Goal: Book appointment/travel/reservation

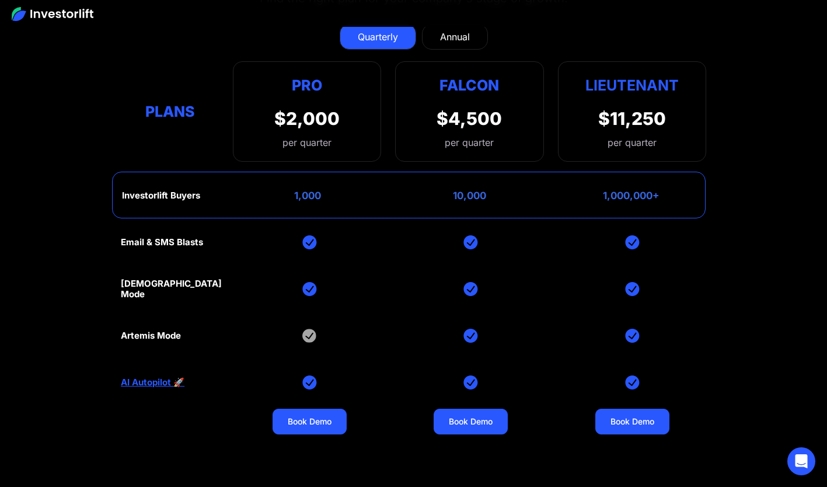
scroll to position [4690, 0]
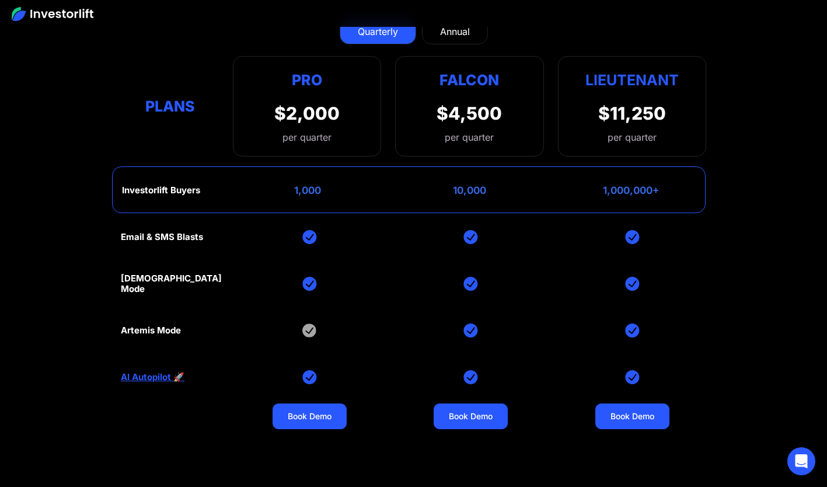
click at [450, 33] on div "Annual" at bounding box center [455, 32] width 30 height 14
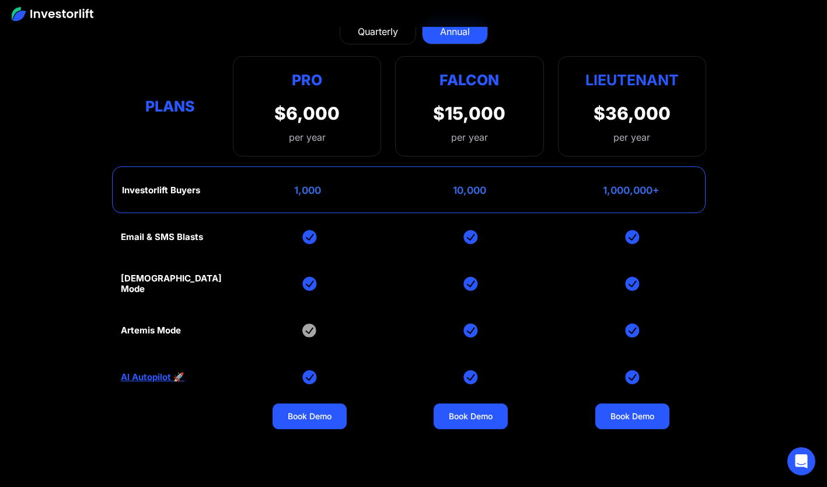
click at [375, 32] on div "Quarterly" at bounding box center [378, 32] width 40 height 14
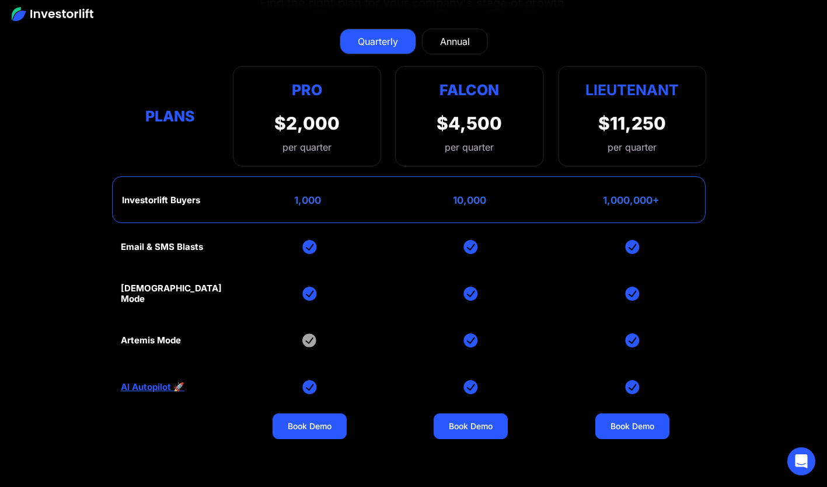
scroll to position [4844, 0]
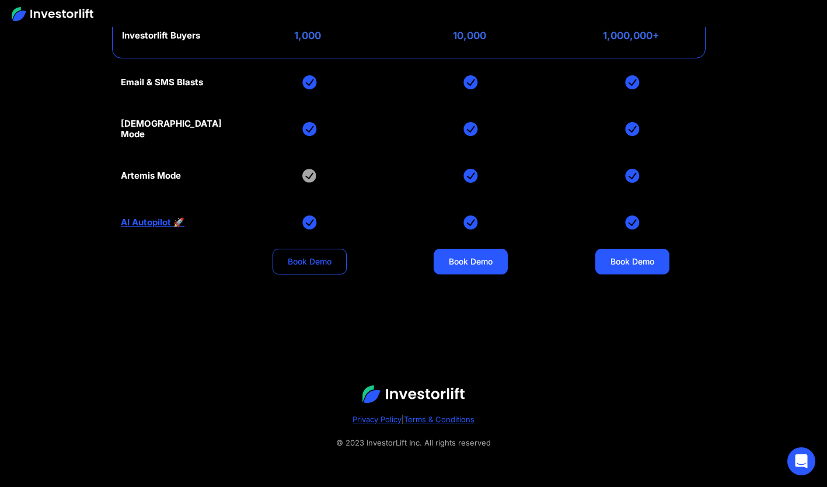
click at [313, 256] on link "Book Demo" at bounding box center [310, 262] width 74 height 26
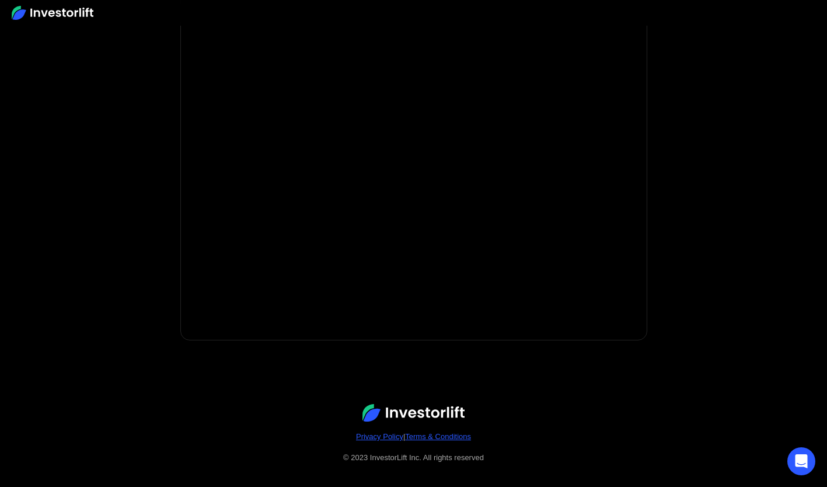
scroll to position [212, 0]
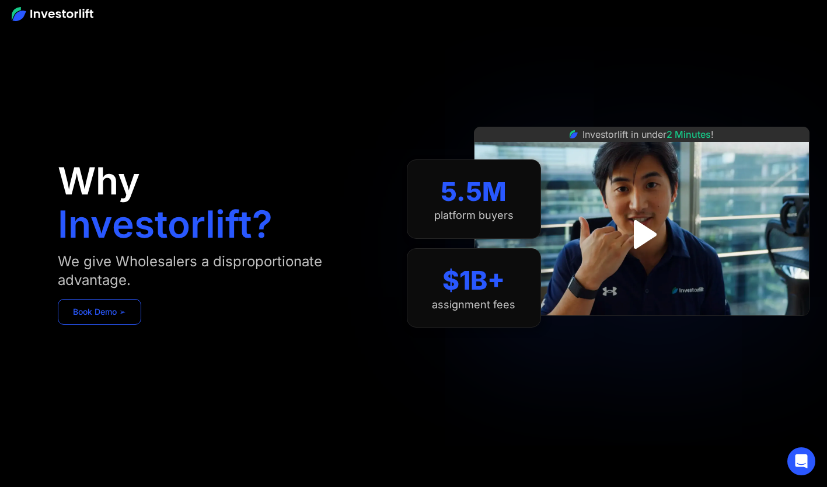
click at [107, 309] on link "Book Demo ➢" at bounding box center [99, 312] width 83 height 26
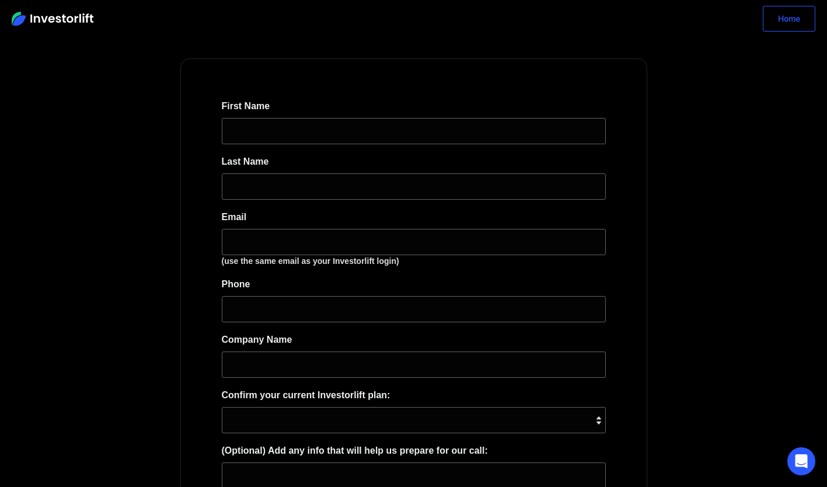
click at [773, 12] on link "Home" at bounding box center [789, 19] width 53 height 26
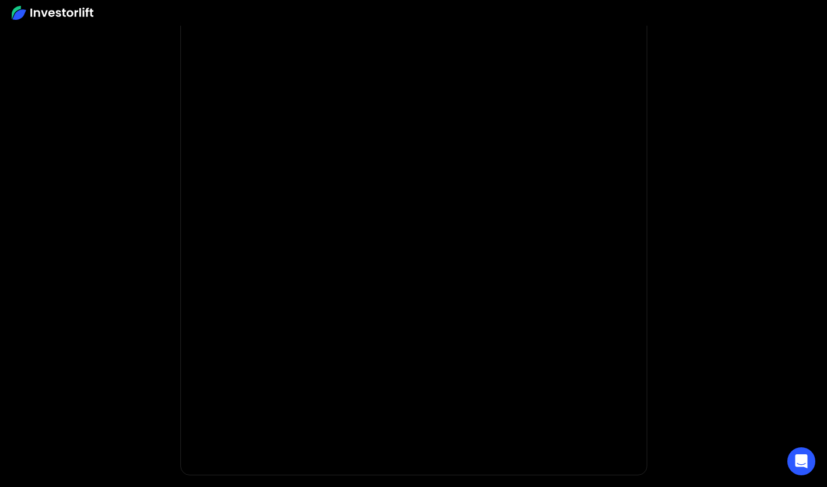
scroll to position [65, 0]
